Goal: Information Seeking & Learning: Learn about a topic

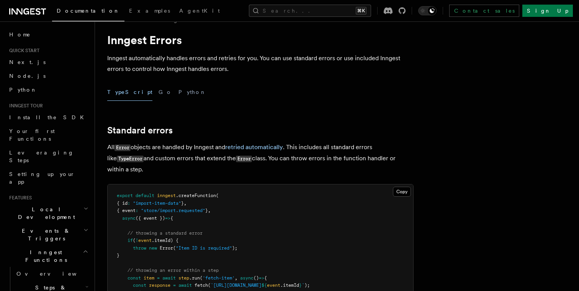
scroll to position [35, 0]
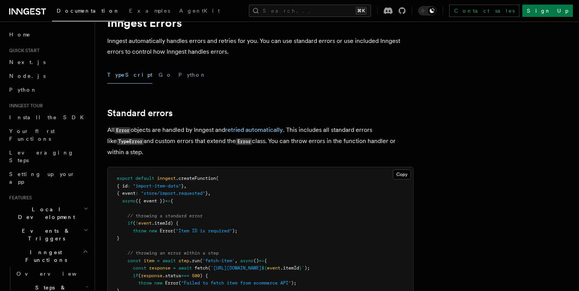
click at [292, 140] on p "All Error objects are handled by Inngest and retried automatically . This inclu…" at bounding box center [260, 140] width 306 height 33
click at [305, 129] on p "All Error objects are handled by Inngest and retried automatically . This inclu…" at bounding box center [260, 140] width 306 height 33
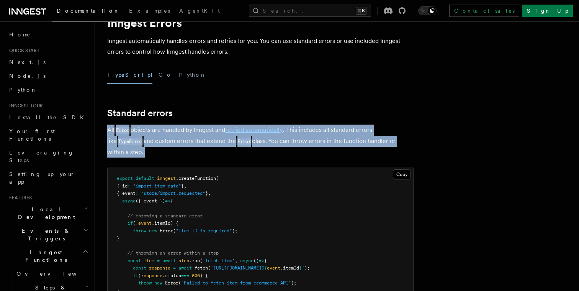
click at [305, 129] on p "All Error objects are handled by Inngest and retried automatically . This inclu…" at bounding box center [260, 140] width 306 height 33
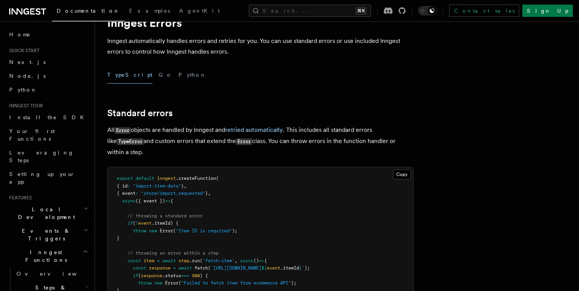
click at [309, 140] on p "All Error objects are handled by Inngest and retried automatically . This inclu…" at bounding box center [260, 140] width 306 height 33
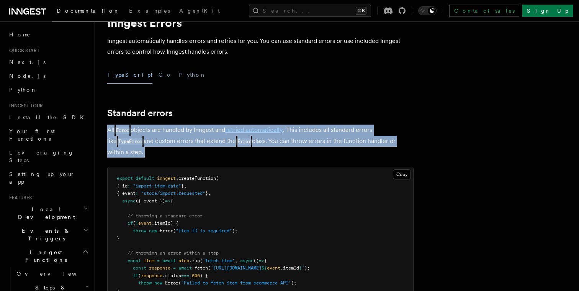
click at [309, 140] on p "All Error objects are handled by Inngest and retried automatically . This inclu…" at bounding box center [260, 140] width 306 height 33
click at [325, 134] on p "All Error objects are handled by Inngest and retried automatically . This inclu…" at bounding box center [260, 140] width 306 height 33
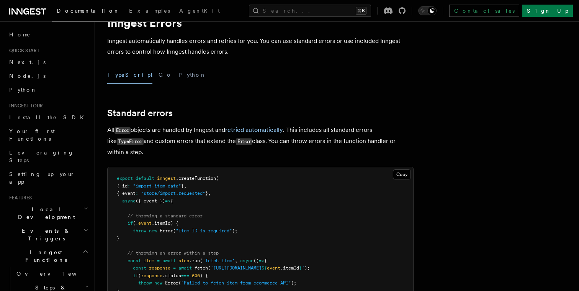
click at [325, 129] on p "All Error objects are handled by Inngest and retried automatically . This inclu…" at bounding box center [260, 140] width 306 height 33
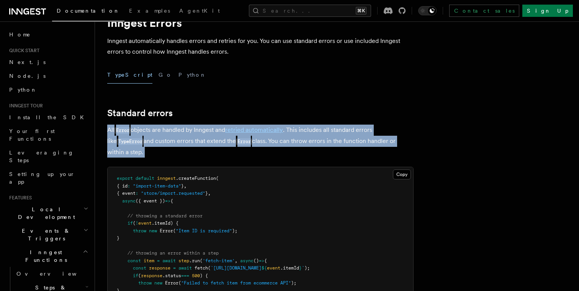
click at [325, 129] on p "All Error objects are handled by Inngest and retried automatically . This inclu…" at bounding box center [260, 140] width 306 height 33
click at [322, 141] on p "All Error objects are handled by Inngest and retried automatically . This inclu…" at bounding box center [260, 140] width 306 height 33
